Goal: Information Seeking & Learning: Check status

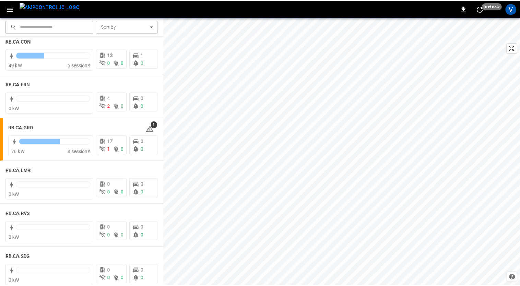
scroll to position [946, 0]
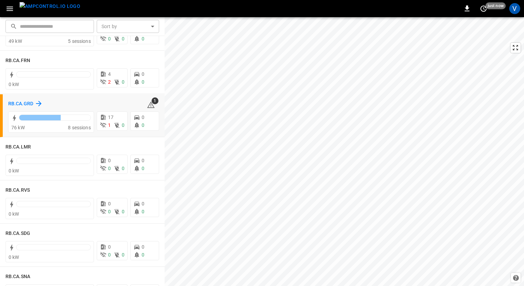
click at [16, 104] on h6 "RB.CA.GRD" at bounding box center [20, 104] width 25 height 8
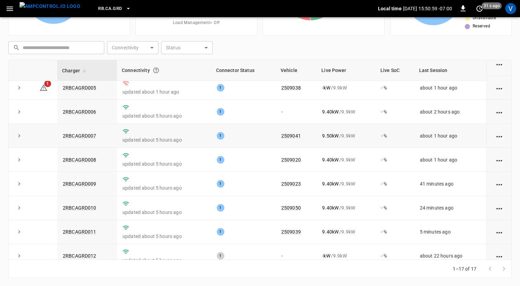
scroll to position [94, 0]
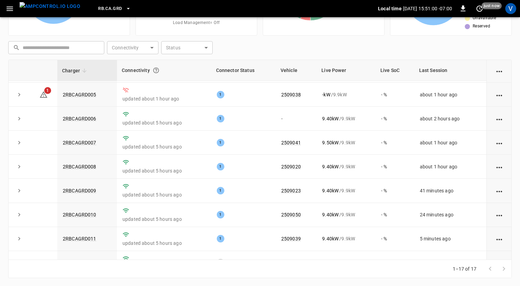
click at [231, 43] on icon at bounding box center [197, 16] width 86 height 86
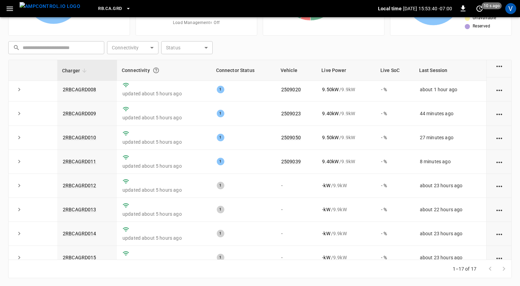
scroll to position [0, 0]
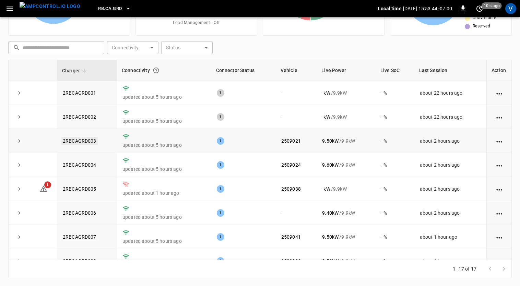
click at [85, 138] on link "2RBCAGRD003" at bounding box center [79, 141] width 36 height 8
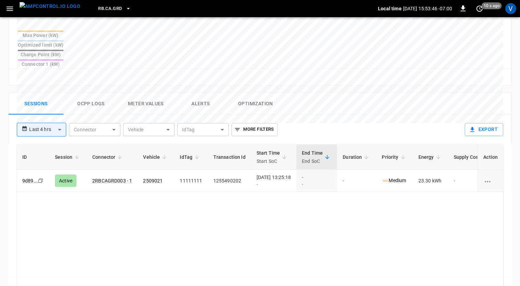
scroll to position [286, 0]
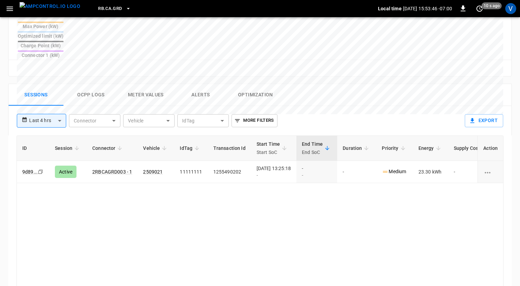
click at [89, 84] on button "Ocpp logs" at bounding box center [90, 95] width 55 height 22
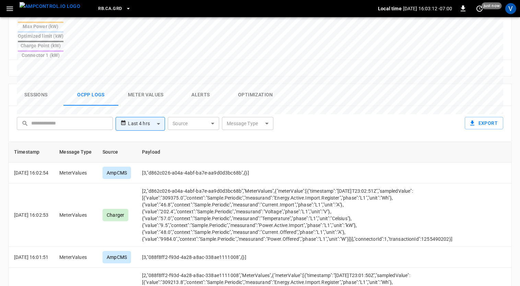
click at [40, 84] on button "Sessions" at bounding box center [36, 95] width 55 height 22
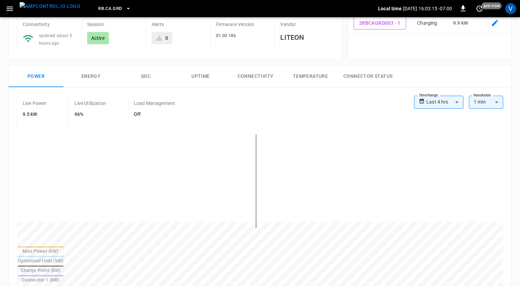
scroll to position [0, 0]
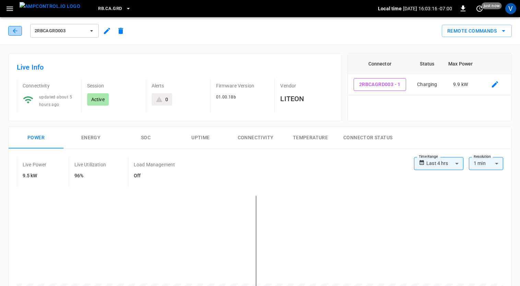
click at [12, 28] on icon "button" at bounding box center [15, 30] width 7 height 7
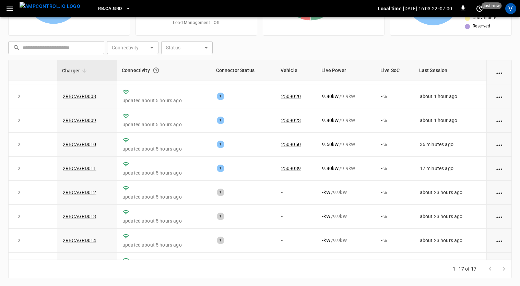
scroll to position [227, 0]
